Goal: Task Accomplishment & Management: Manage account settings

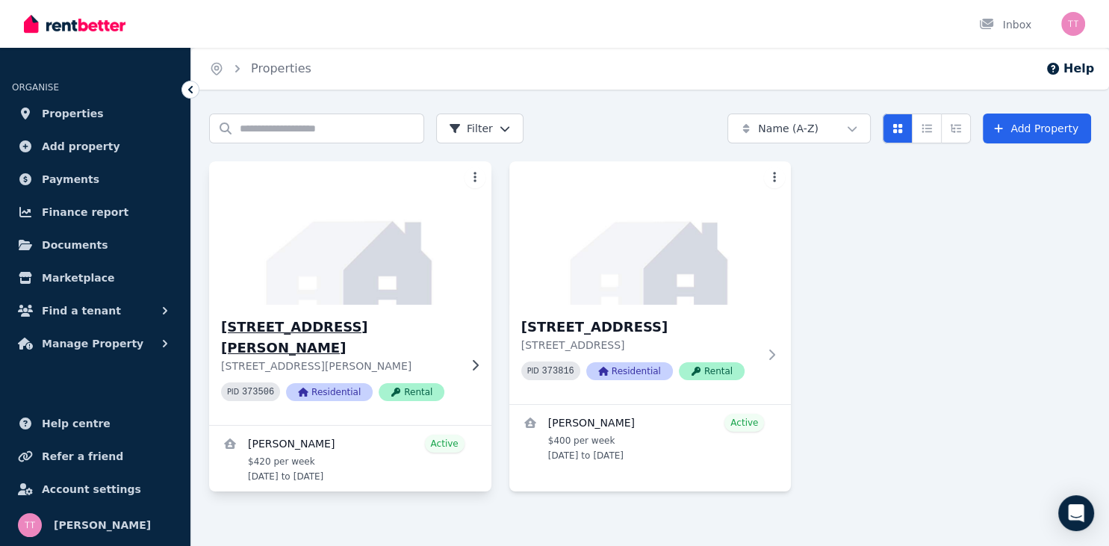
click at [326, 324] on h3 "[STREET_ADDRESS][PERSON_NAME]" at bounding box center [340, 338] width 238 height 42
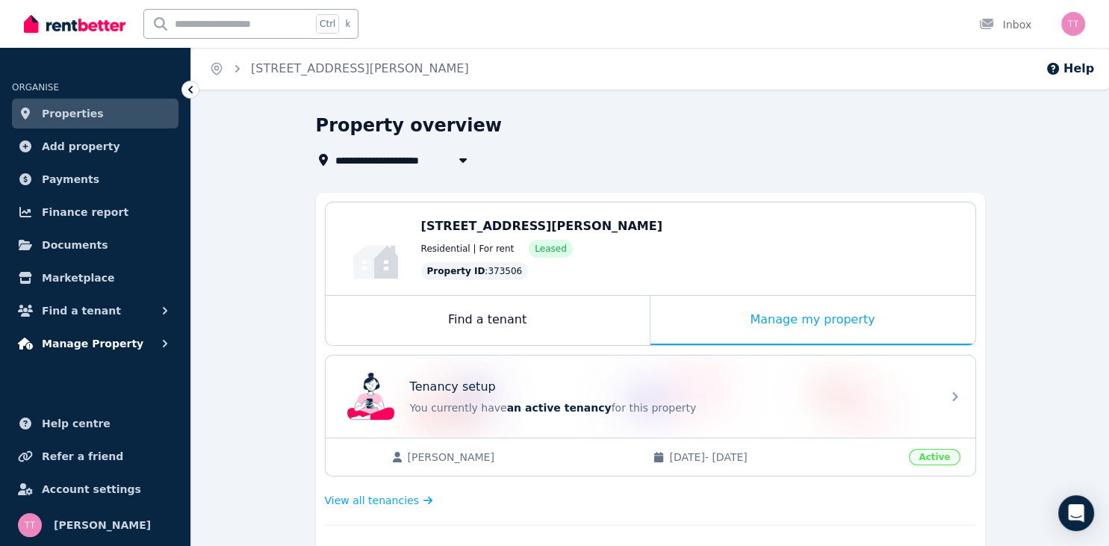
click at [98, 341] on span "Manage Property" at bounding box center [93, 344] width 102 height 18
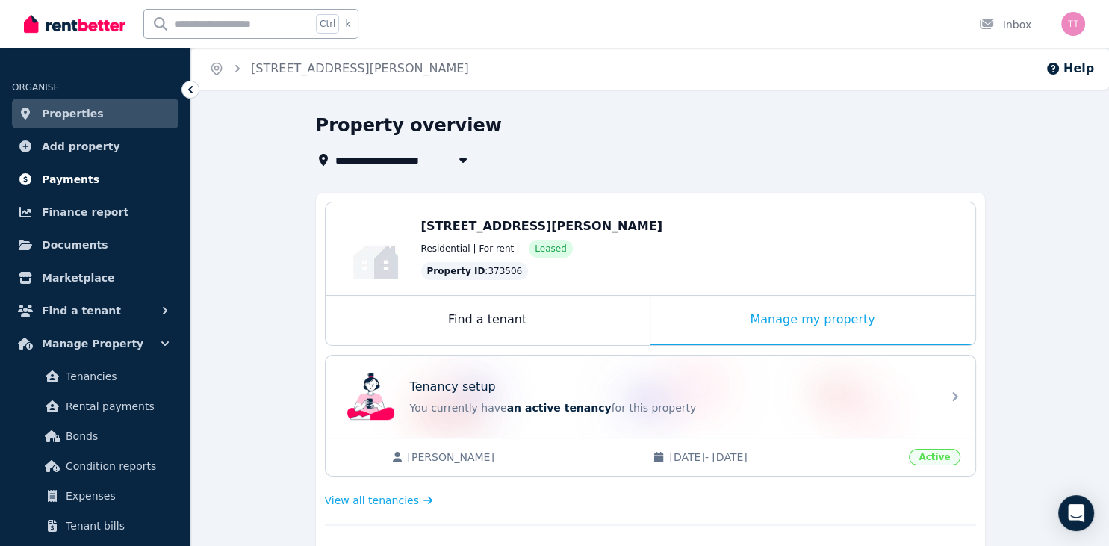
click at [90, 178] on link "Payments" at bounding box center [95, 179] width 167 height 30
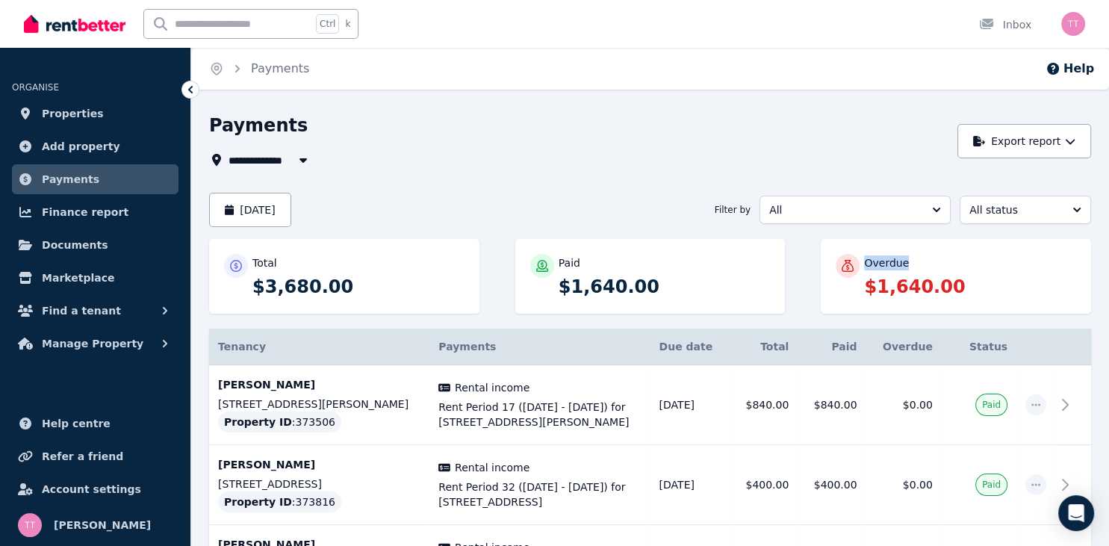
drag, startPoint x: 1095, startPoint y: 129, endPoint x: 1095, endPoint y: 257, distance: 127.7
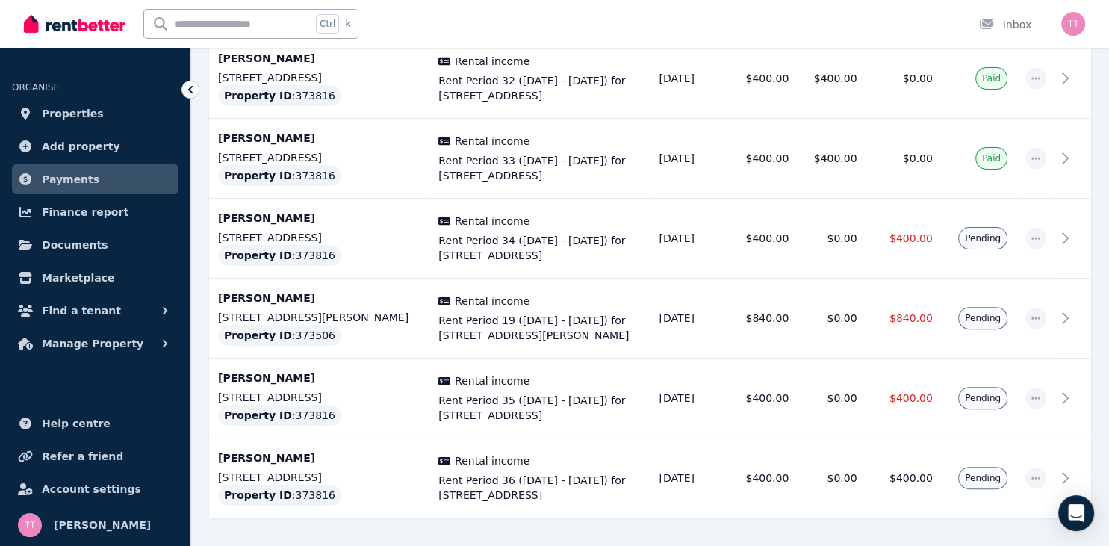
scroll to position [400, 0]
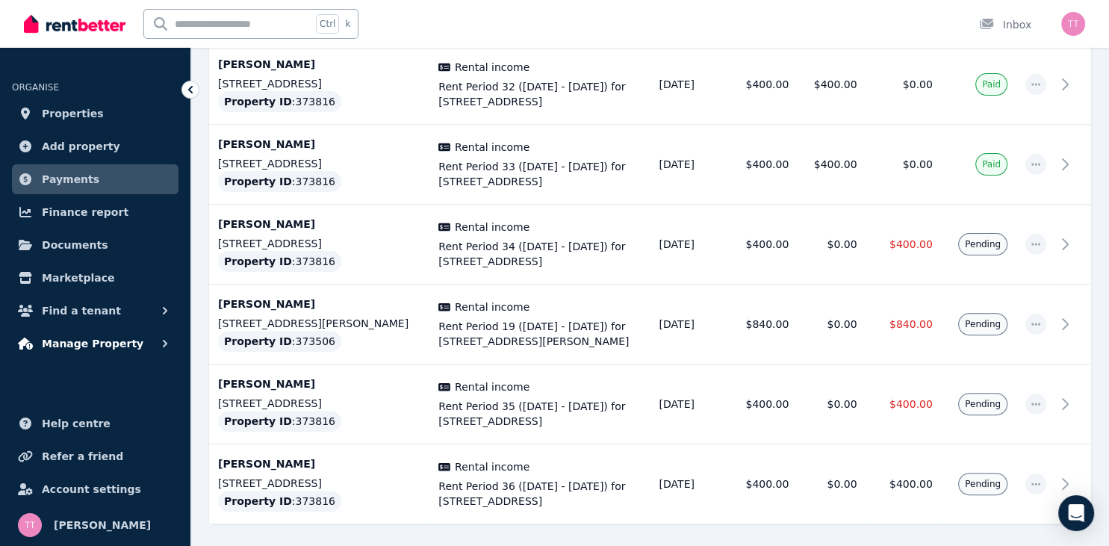
click at [86, 342] on span "Manage Property" at bounding box center [93, 344] width 102 height 18
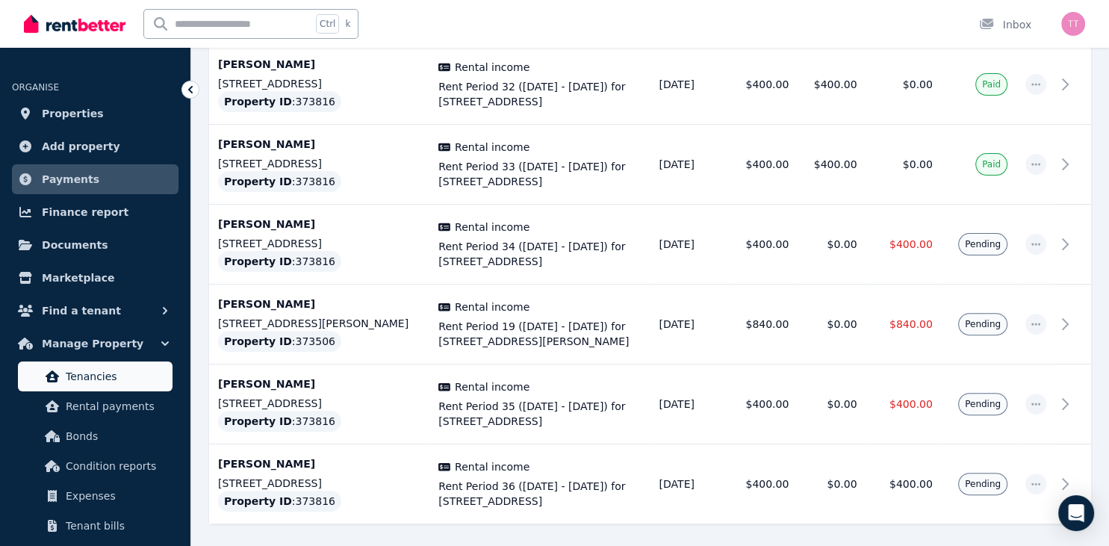
click at [103, 370] on span "Tenancies" at bounding box center [116, 376] width 101 height 18
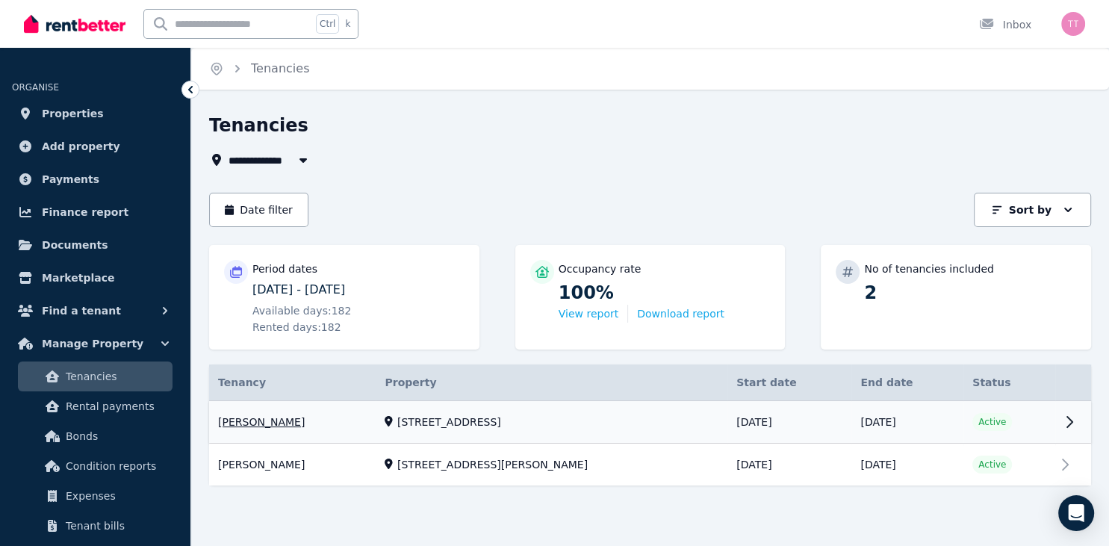
click at [982, 418] on link "View property details" at bounding box center [650, 422] width 882 height 43
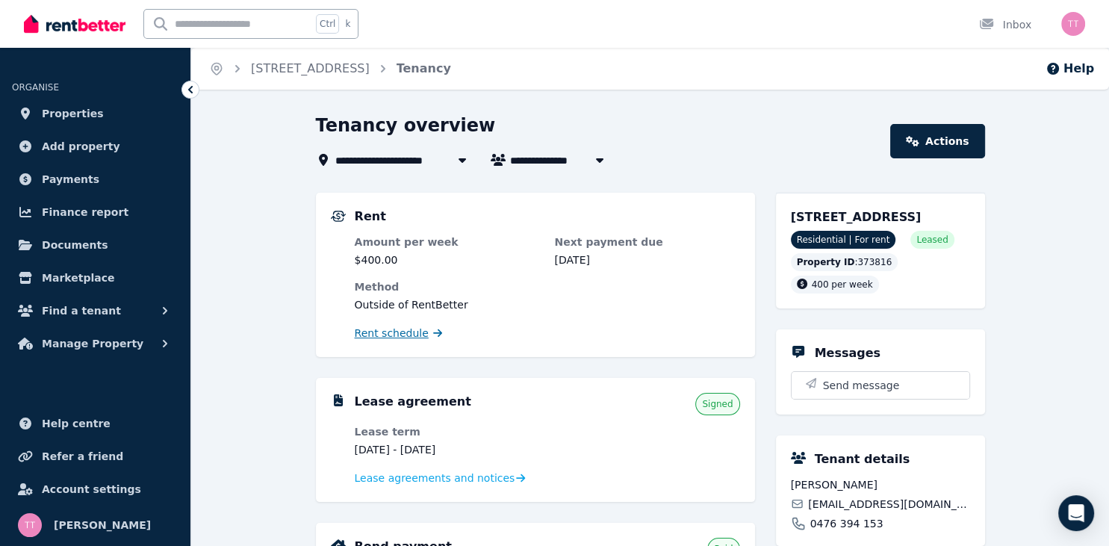
click at [381, 333] on span "Rent schedule" at bounding box center [392, 333] width 74 height 15
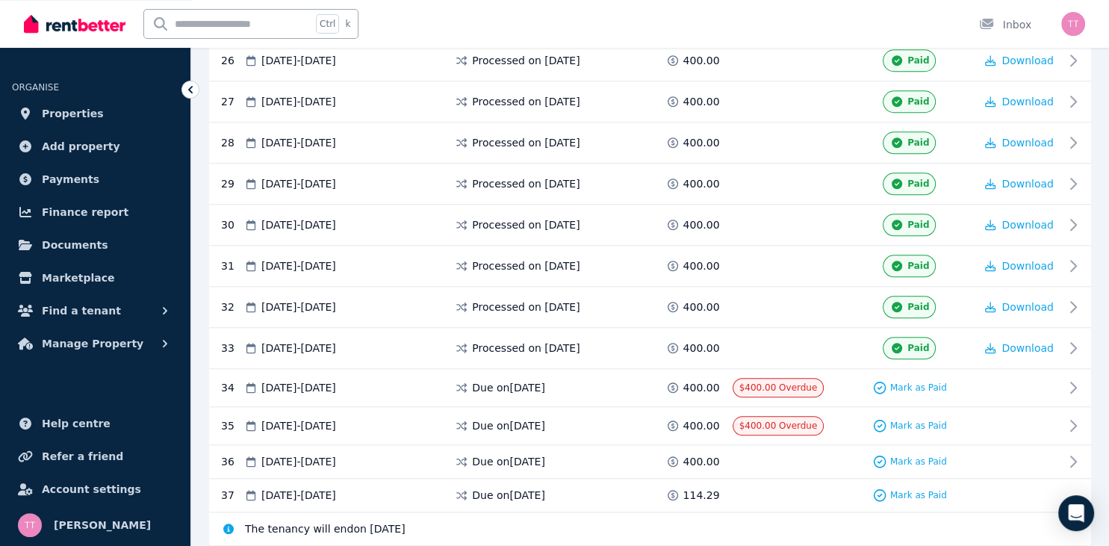
scroll to position [1346, 0]
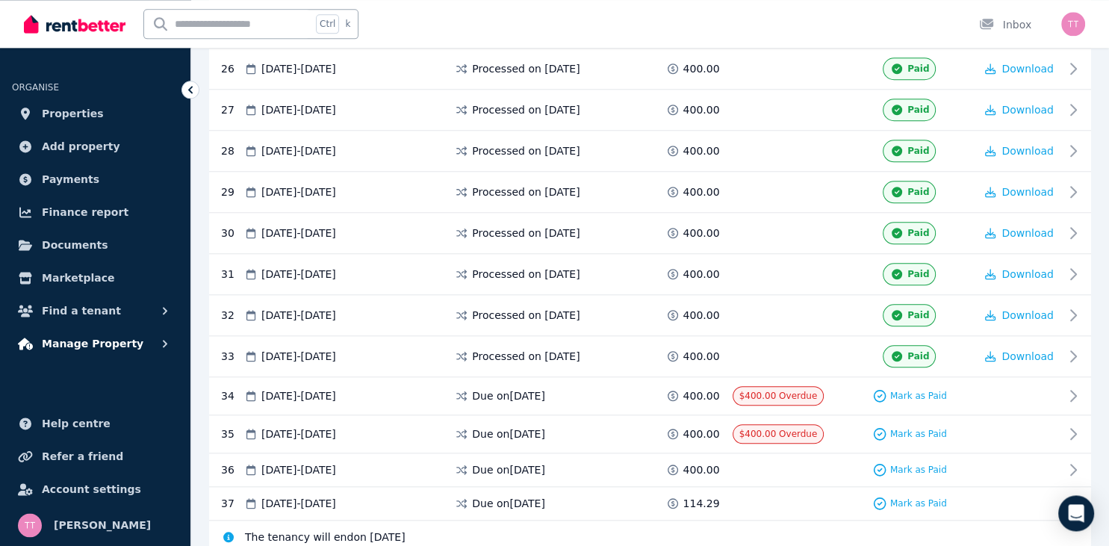
click at [138, 341] on button "Manage Property" at bounding box center [95, 344] width 167 height 30
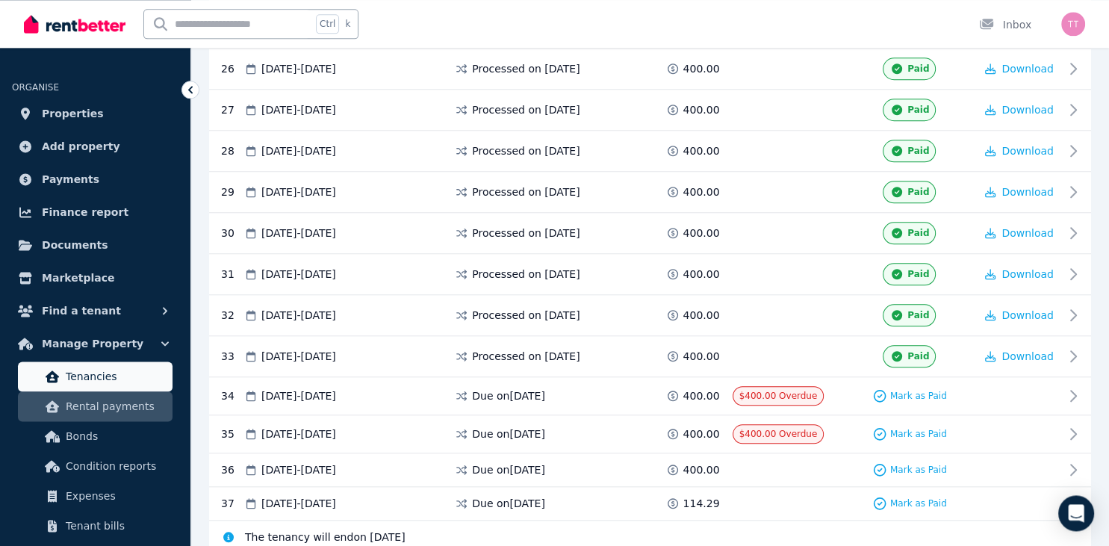
click at [133, 379] on span "Tenancies" at bounding box center [116, 376] width 101 height 18
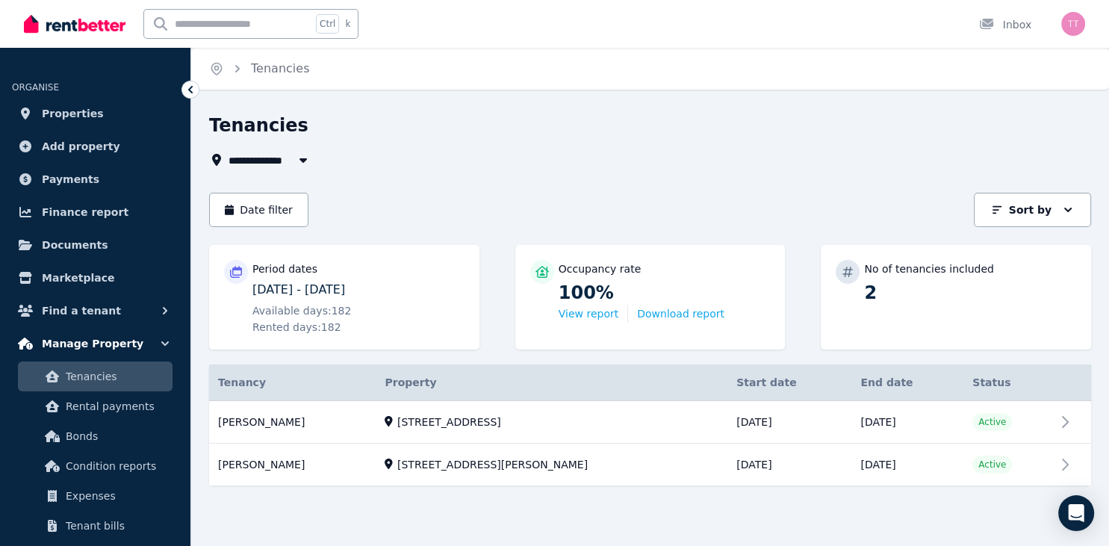
click at [116, 346] on span "Manage Property" at bounding box center [93, 344] width 102 height 18
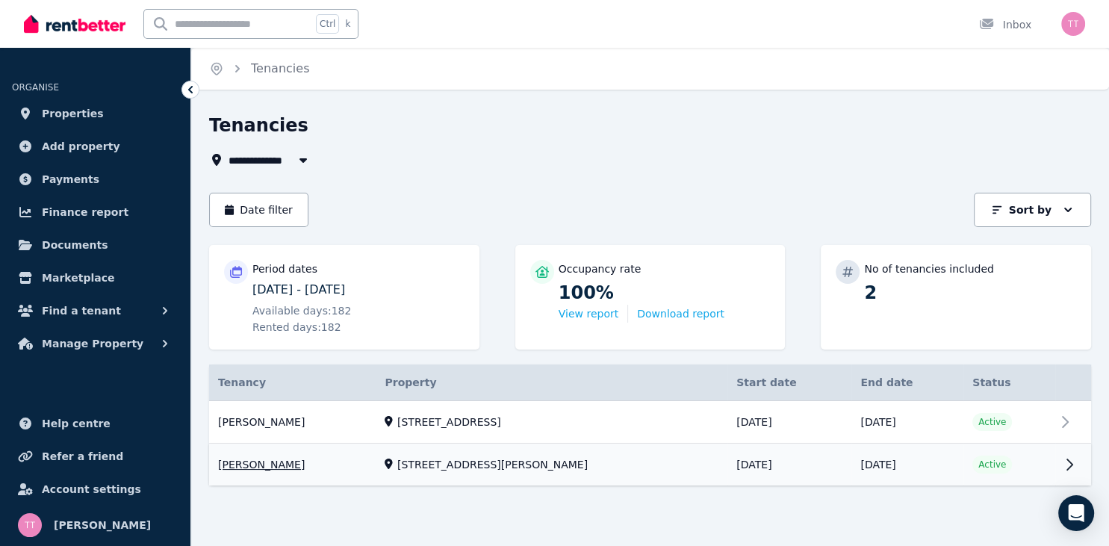
click at [973, 461] on link "View property details" at bounding box center [650, 465] width 882 height 42
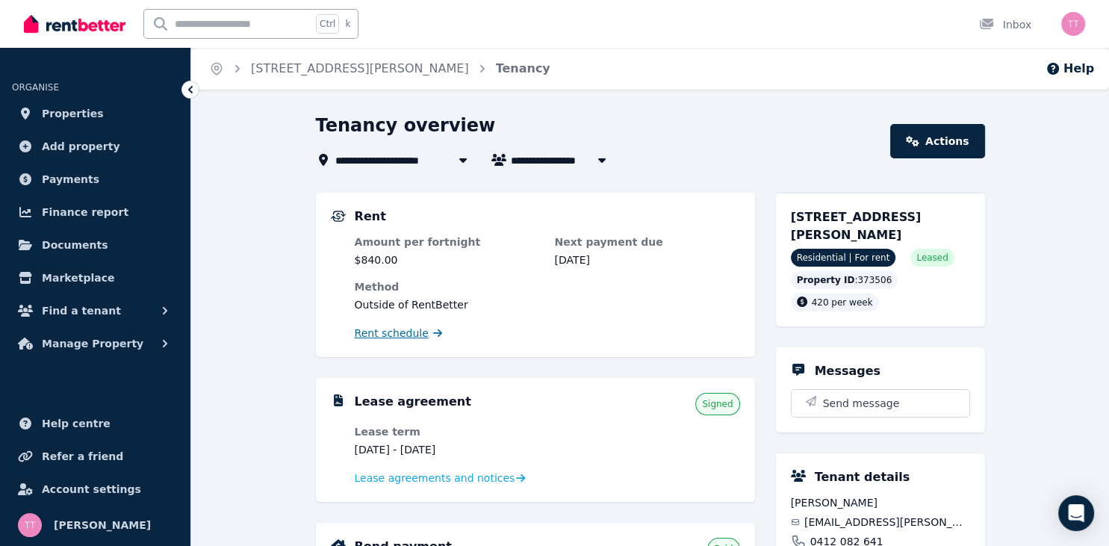
click at [394, 335] on span "Rent schedule" at bounding box center [392, 333] width 74 height 15
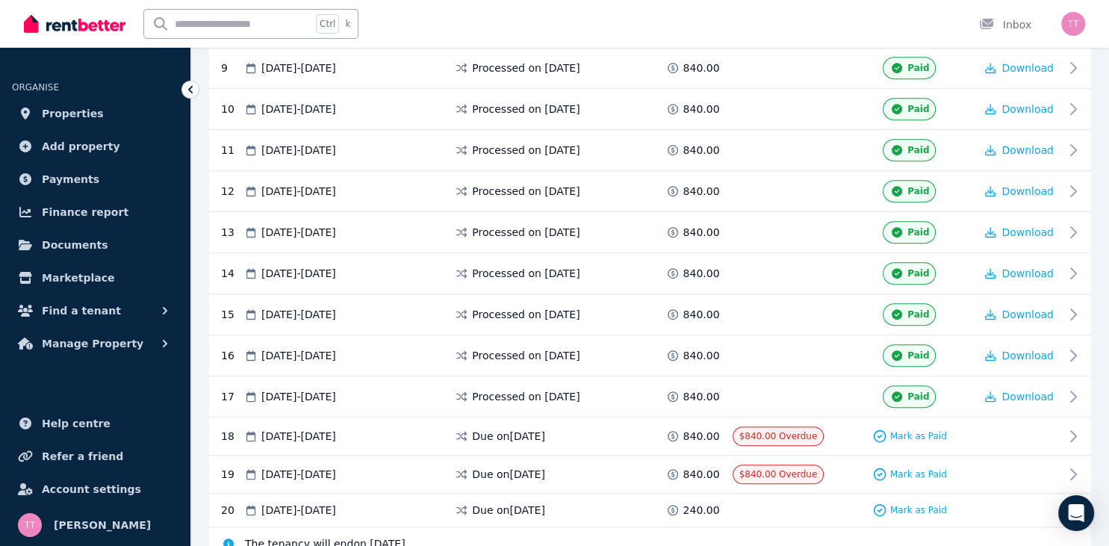
scroll to position [707, 0]
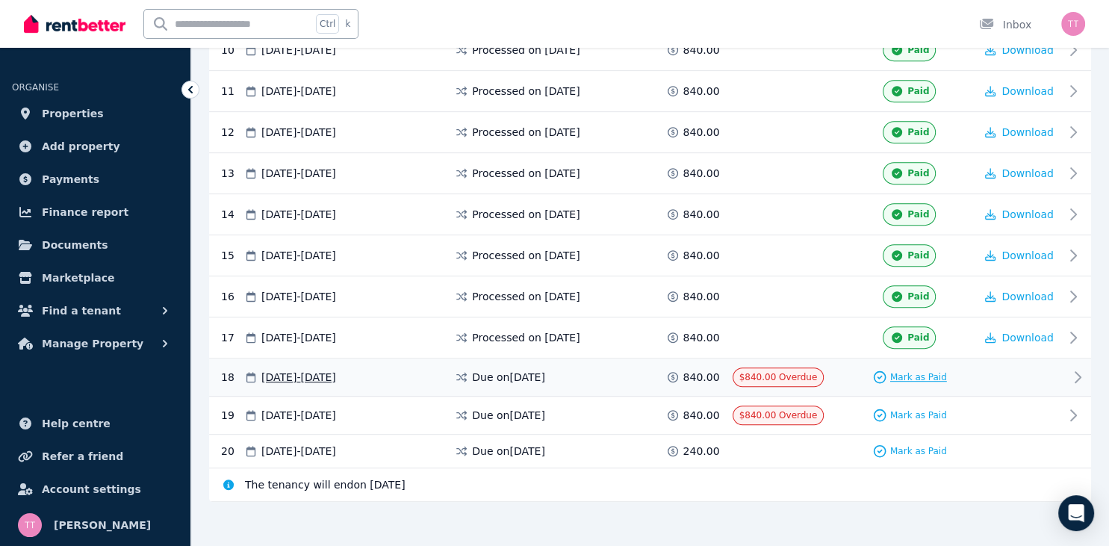
click at [919, 371] on span "Mark as Paid" at bounding box center [918, 377] width 57 height 12
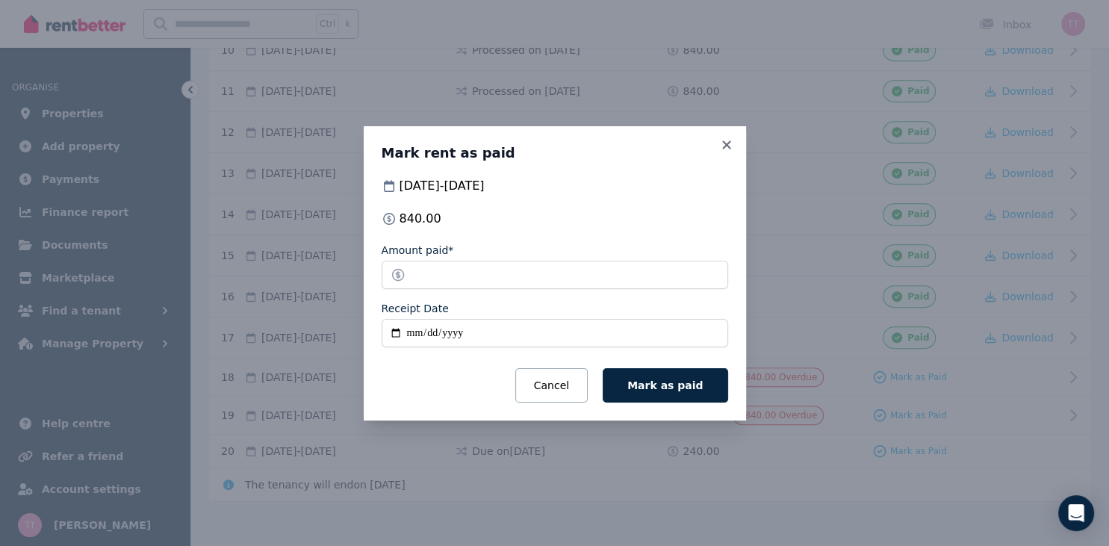
click at [405, 333] on input "Receipt Date" at bounding box center [555, 333] width 347 height 28
click at [713, 330] on input "Receipt Date" at bounding box center [555, 333] width 347 height 28
type input "**********"
click at [645, 387] on span "Mark as paid" at bounding box center [664, 385] width 75 height 12
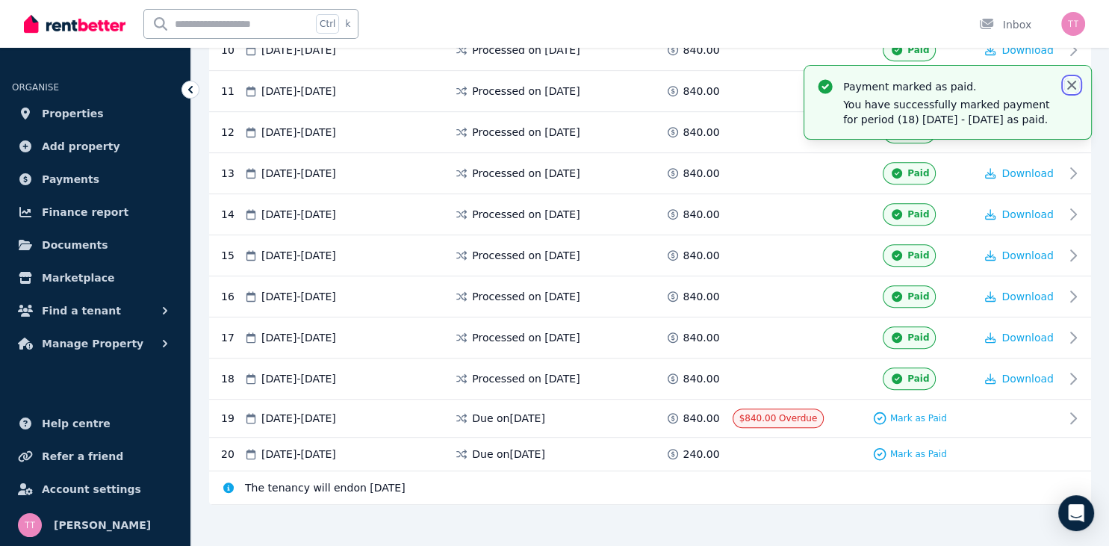
click at [1073, 83] on icon "button" at bounding box center [1071, 85] width 9 height 9
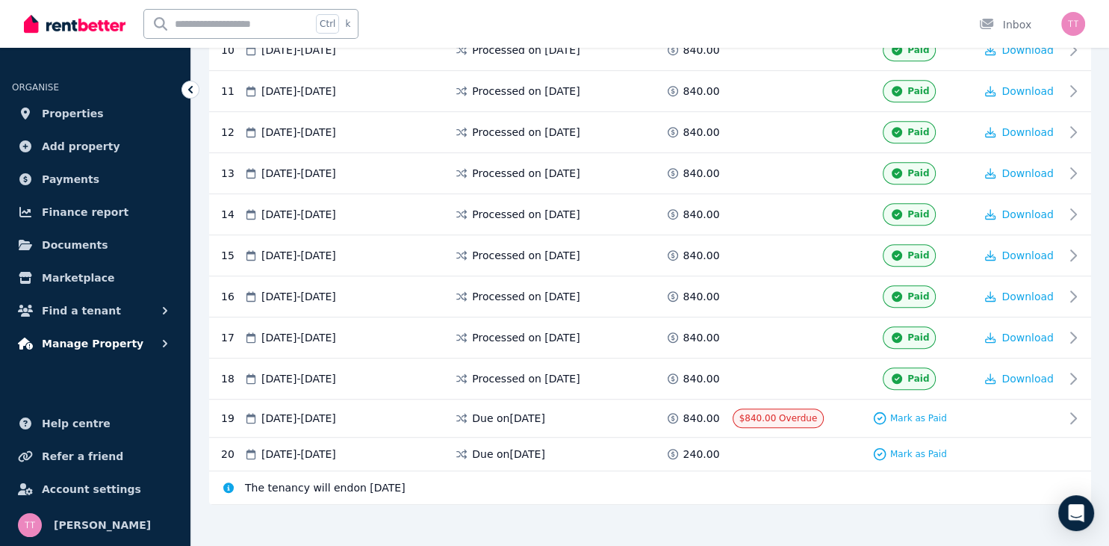
click at [77, 341] on span "Manage Property" at bounding box center [93, 344] width 102 height 18
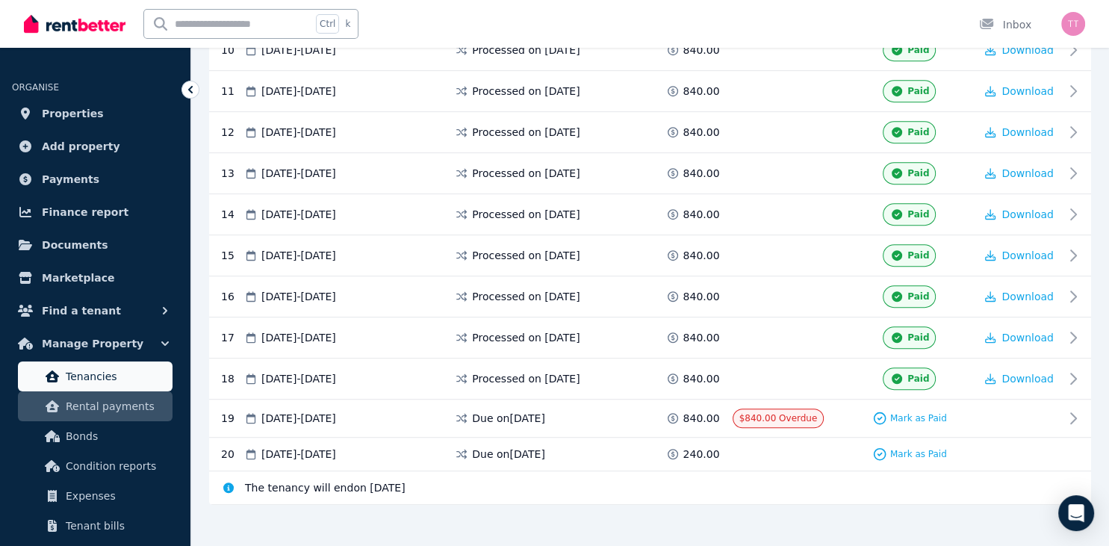
click at [135, 373] on span "Tenancies" at bounding box center [116, 376] width 101 height 18
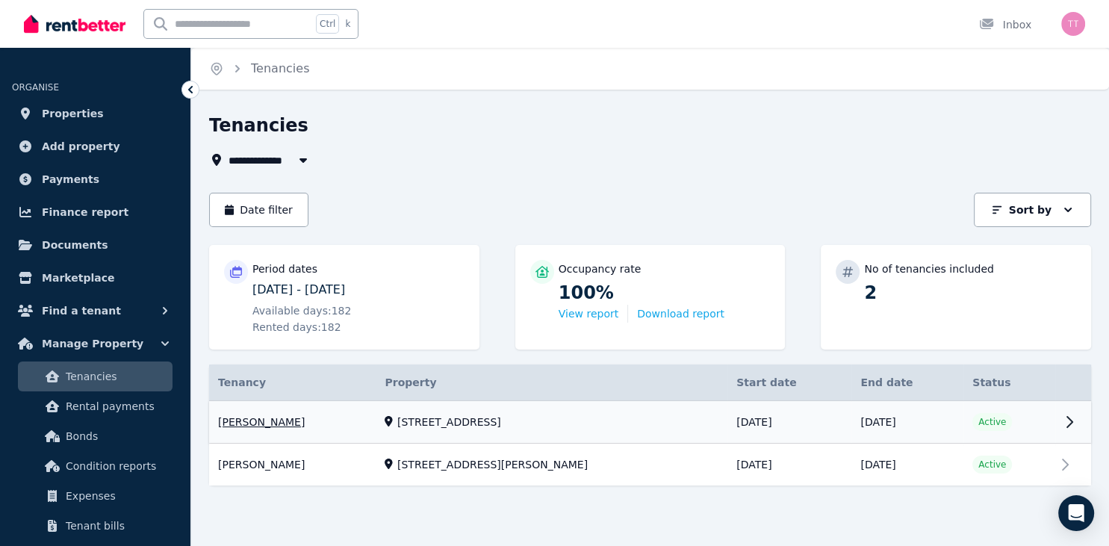
click at [1071, 420] on link "View property details" at bounding box center [650, 422] width 882 height 43
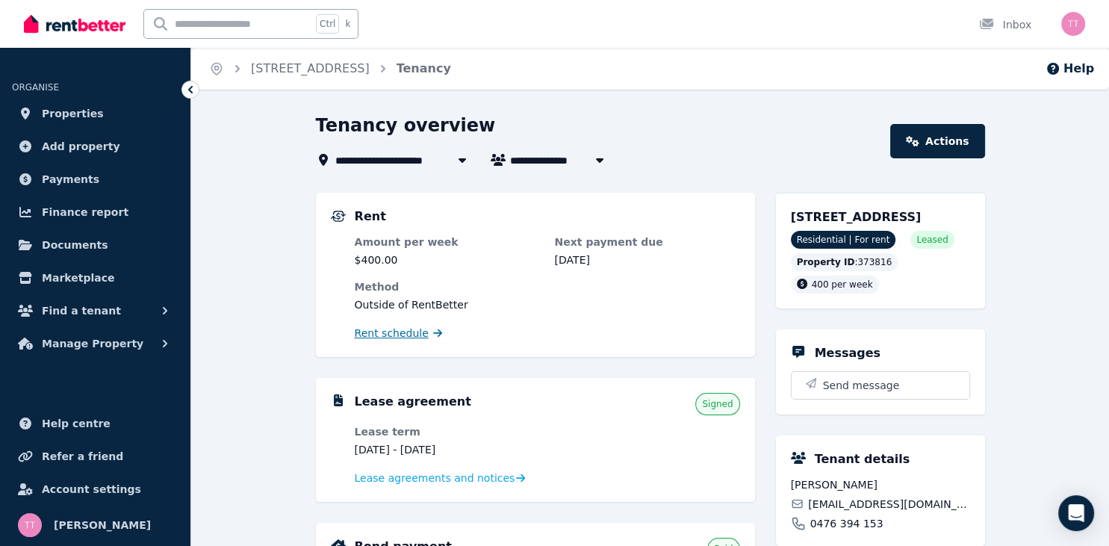
click at [378, 336] on span "Rent schedule" at bounding box center [392, 333] width 74 height 15
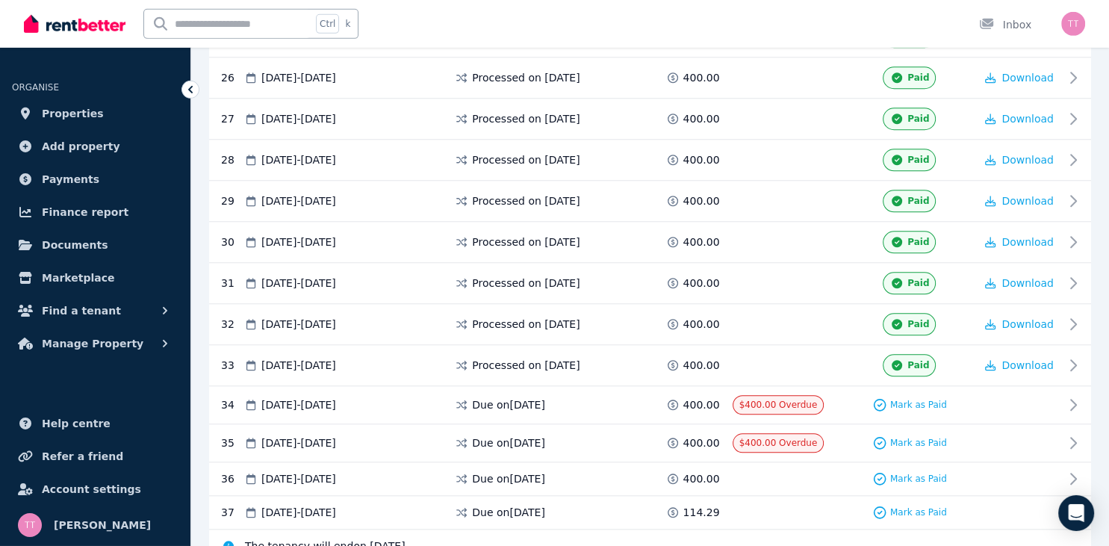
scroll to position [1391, 0]
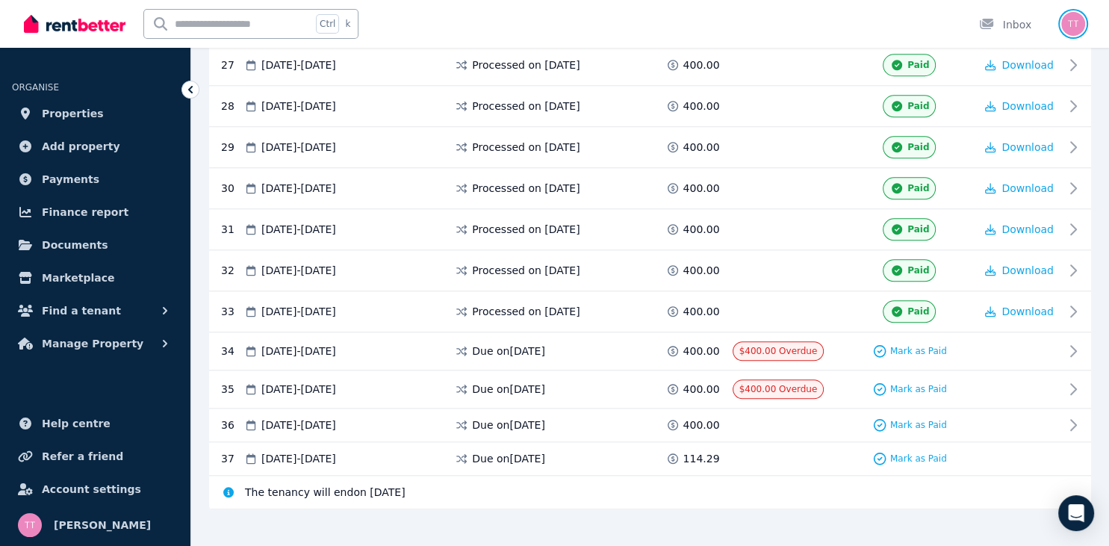
click at [1073, 23] on img "button" at bounding box center [1073, 24] width 24 height 24
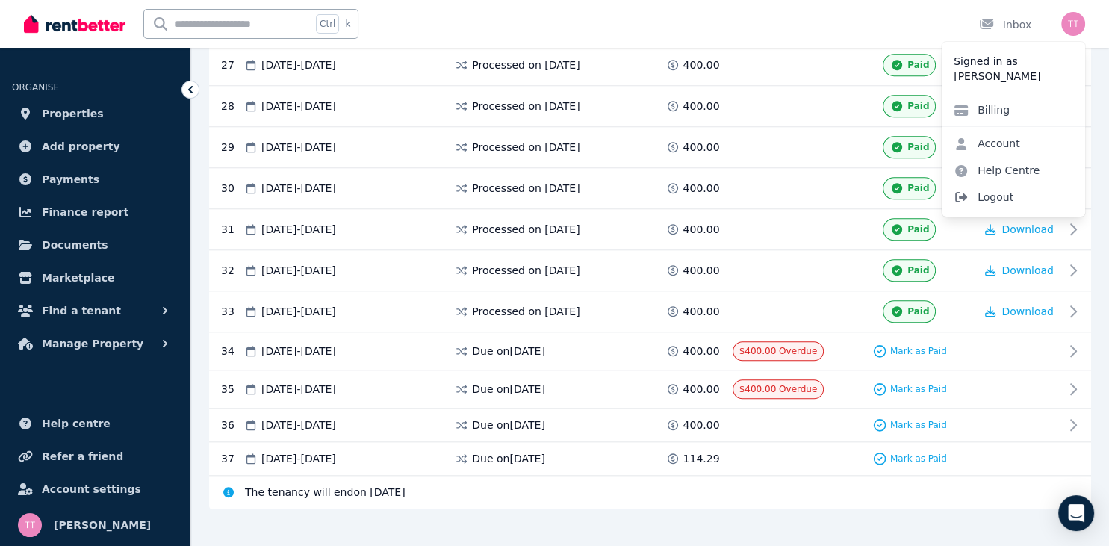
click at [1010, 201] on span "Logout" at bounding box center [1013, 197] width 143 height 27
